Goal: Transaction & Acquisition: Book appointment/travel/reservation

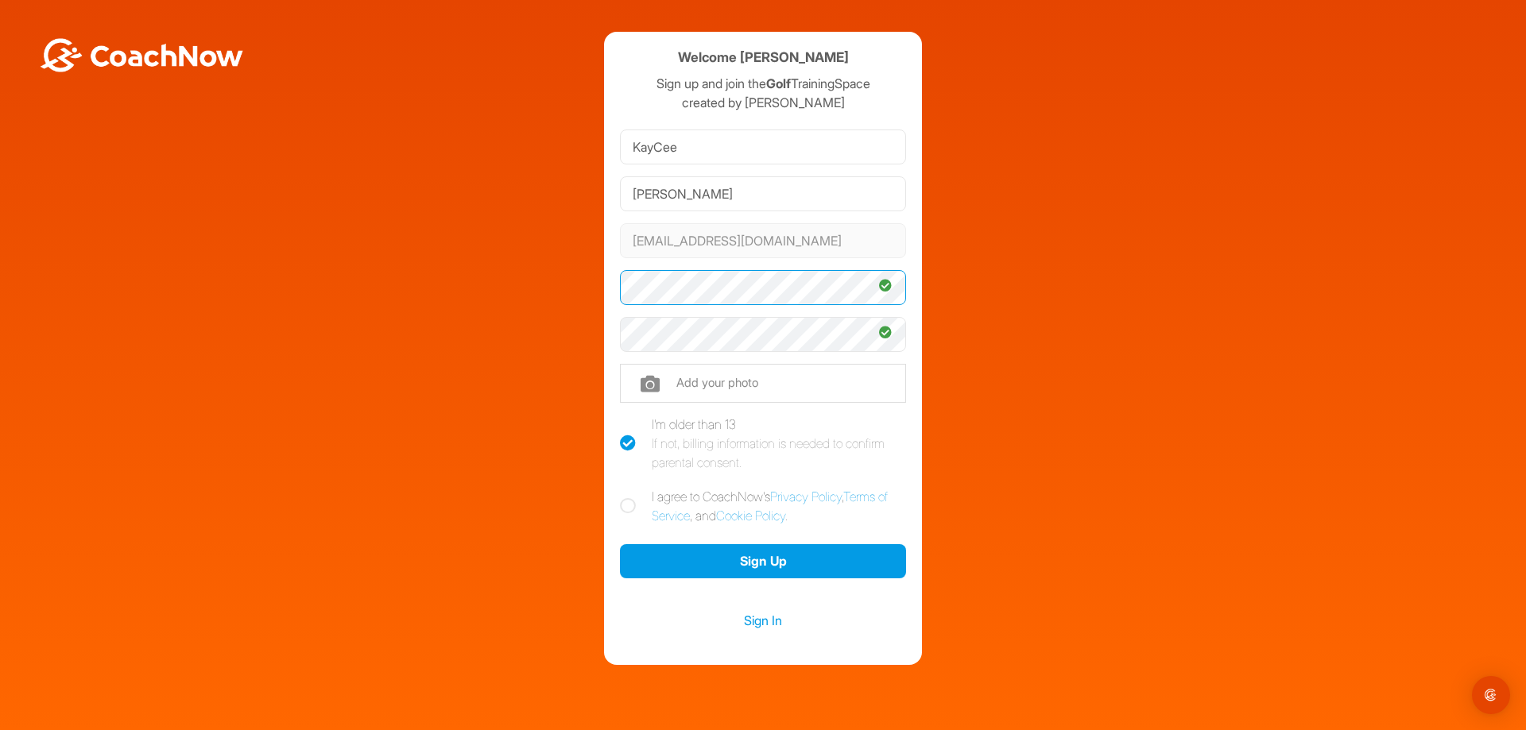
click at [530, 416] on div "Welcome [PERSON_NAME] Sign up and join the Golf TrainingSpace created by [PERSO…" at bounding box center [763, 348] width 1510 height 633
click at [622, 505] on icon at bounding box center [628, 506] width 16 height 16
click at [622, 498] on input "I agree to CoachNow's Privacy Policy , Terms of Service , and Cookie Policy ." at bounding box center [625, 492] width 10 height 10
checkbox input "true"
click at [775, 561] on button "Sign Up" at bounding box center [763, 561] width 286 height 34
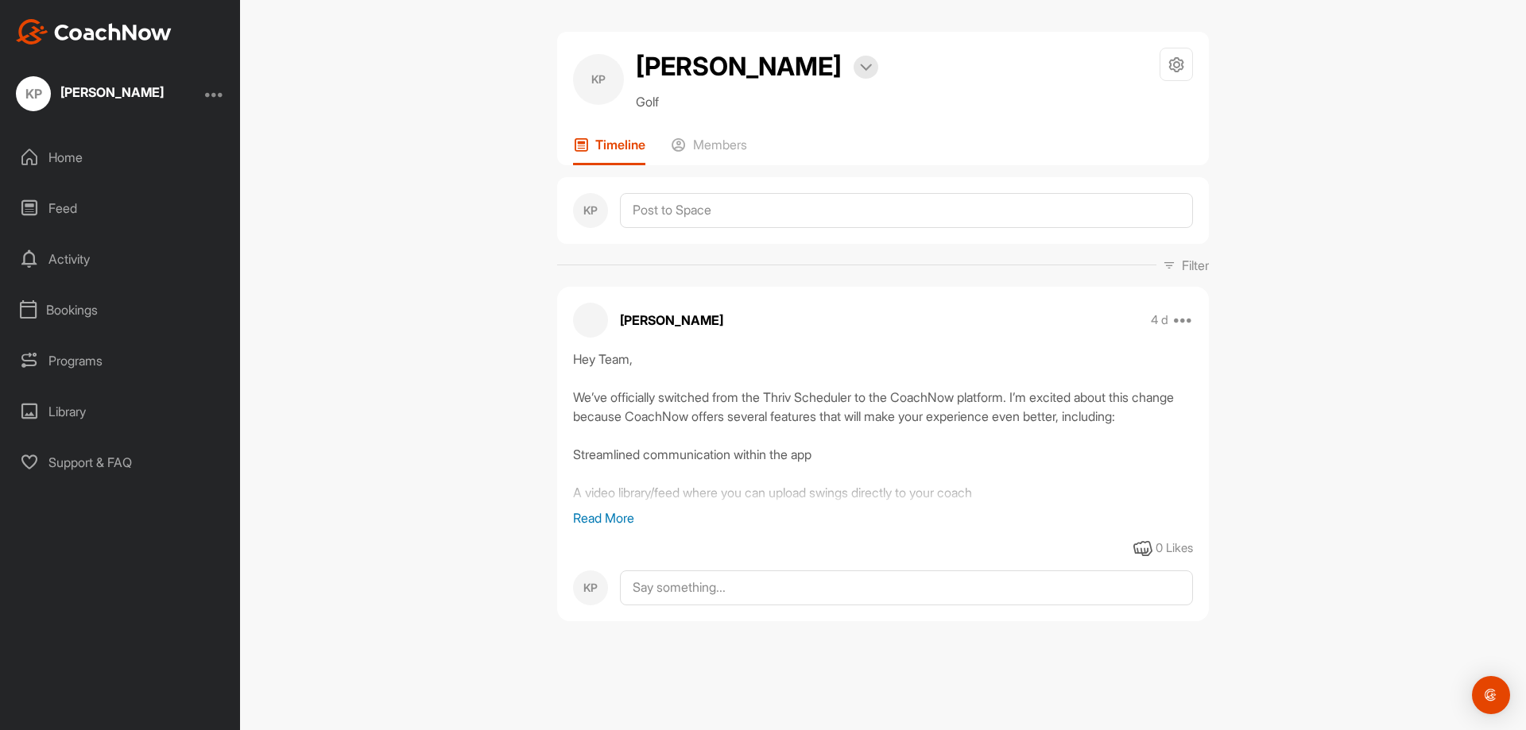
click at [62, 308] on div "Bookings" at bounding box center [121, 310] width 224 height 40
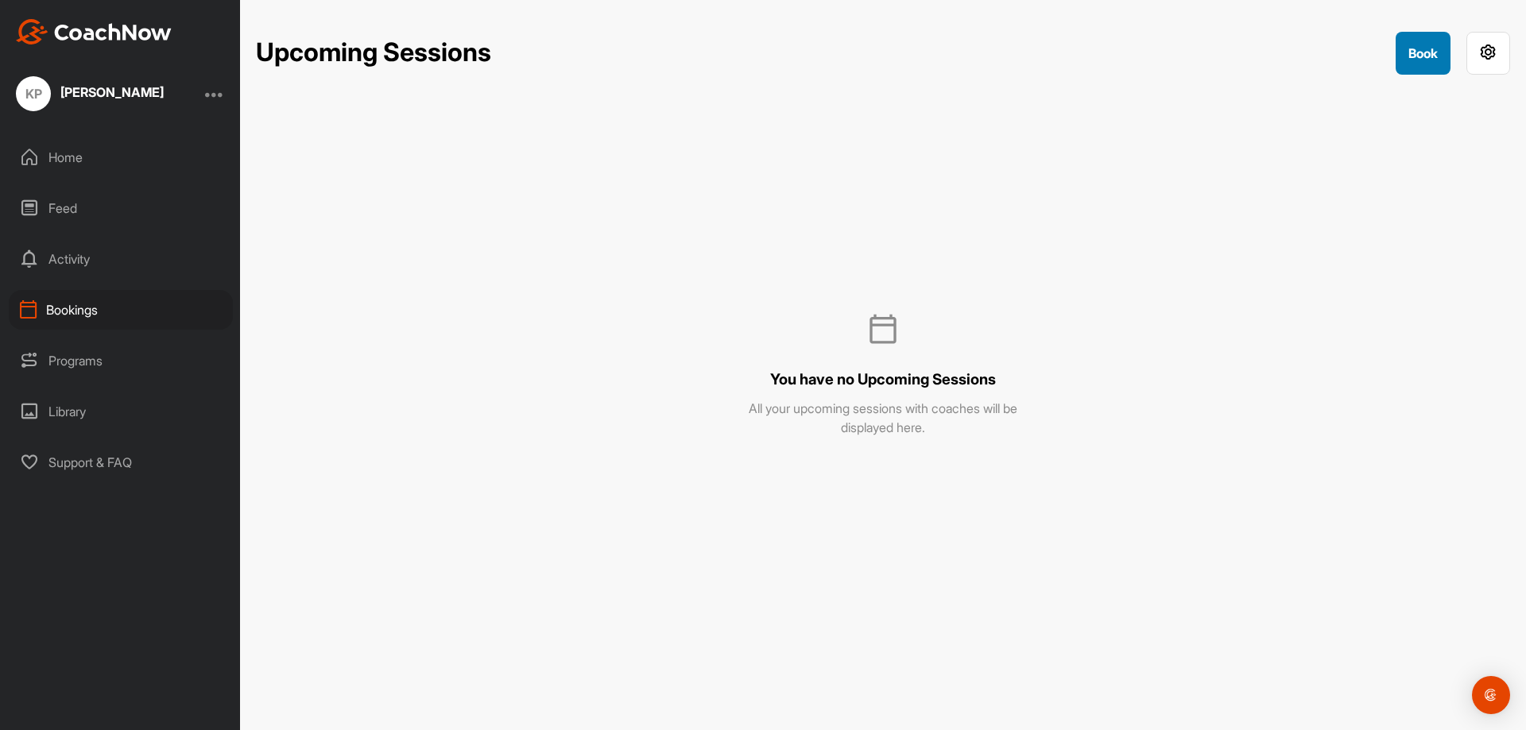
click at [1414, 60] on button "Book" at bounding box center [1423, 53] width 55 height 43
